Goal: Task Accomplishment & Management: Manage account settings

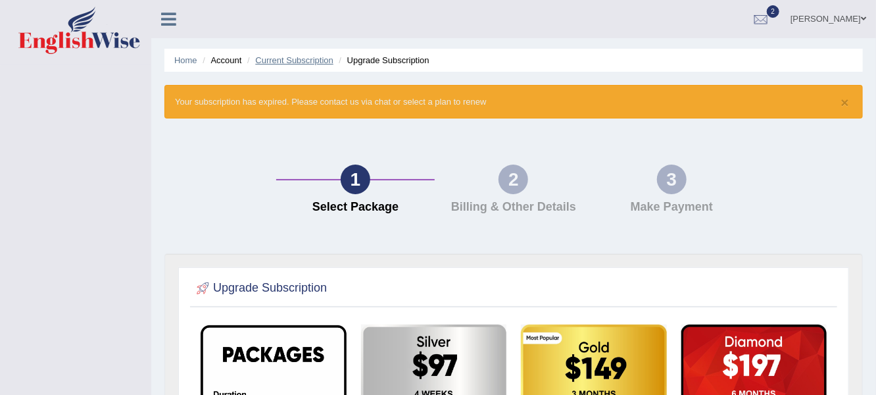
click at [287, 59] on link "Current Subscription" at bounding box center [294, 60] width 78 height 10
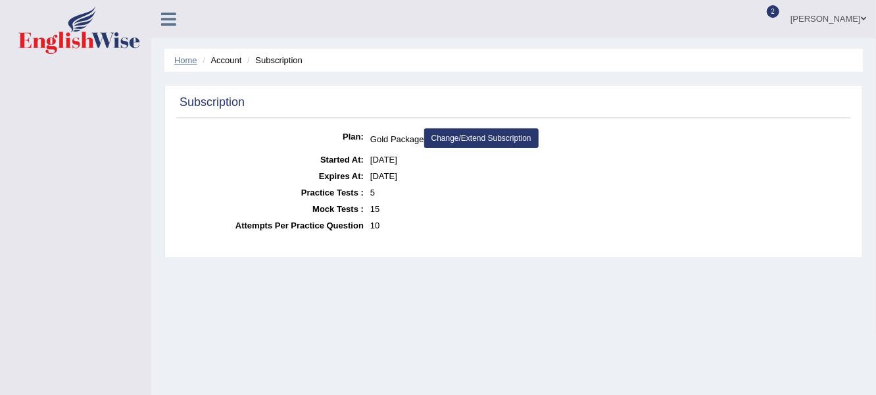
click at [188, 59] on link "Home" at bounding box center [185, 60] width 23 height 10
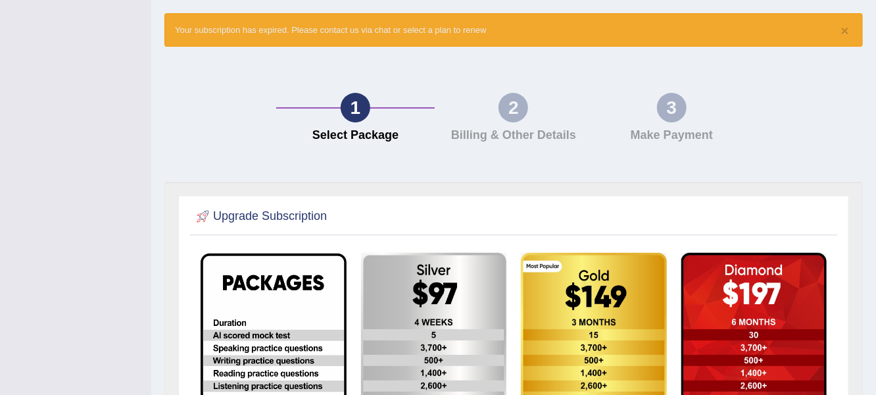
scroll to position [30, 0]
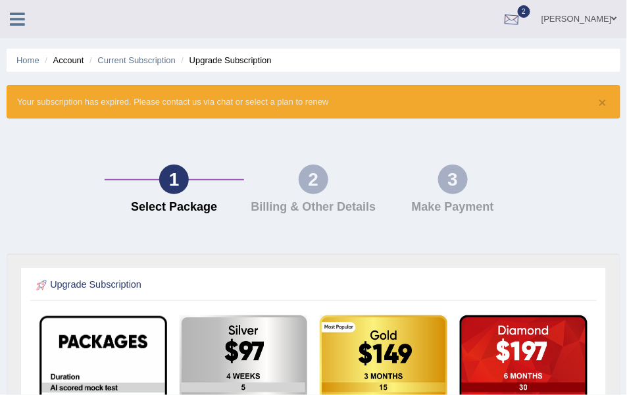
click at [522, 18] on div at bounding box center [512, 20] width 20 height 20
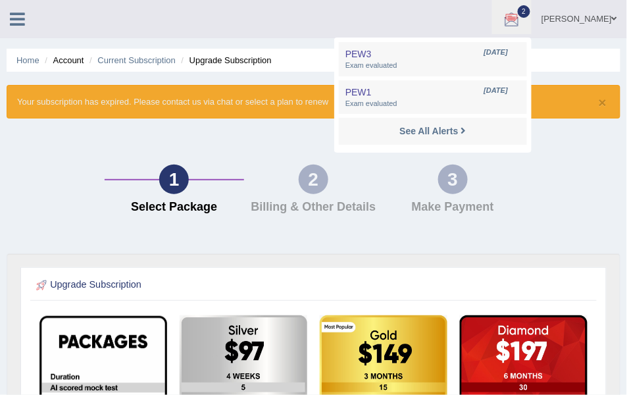
click at [12, 16] on icon at bounding box center [17, 19] width 15 height 17
